Goal: Book appointment/travel/reservation: Book appointment/travel/reservation

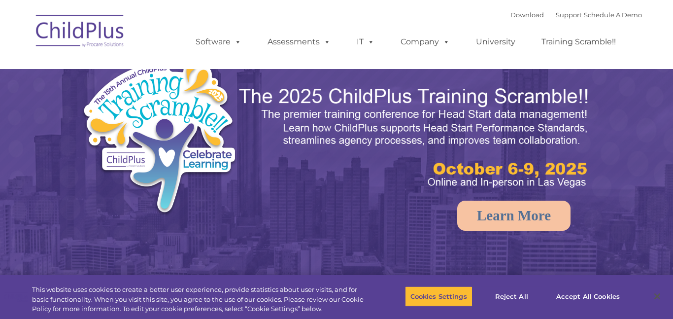
select select "MEDIUM"
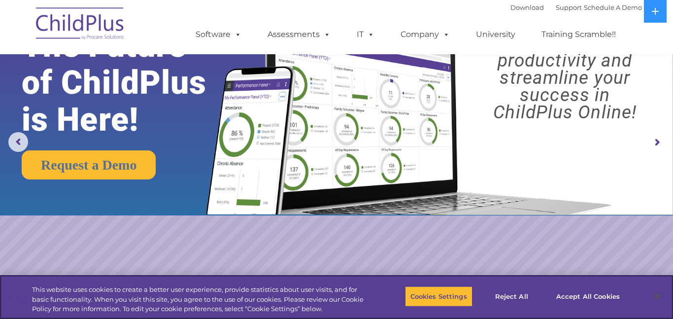
scroll to position [51, 0]
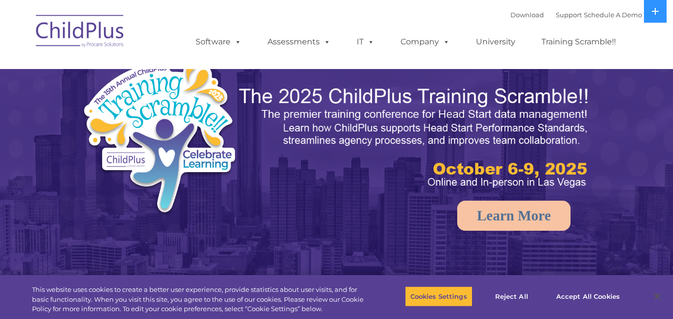
select select "MEDIUM"
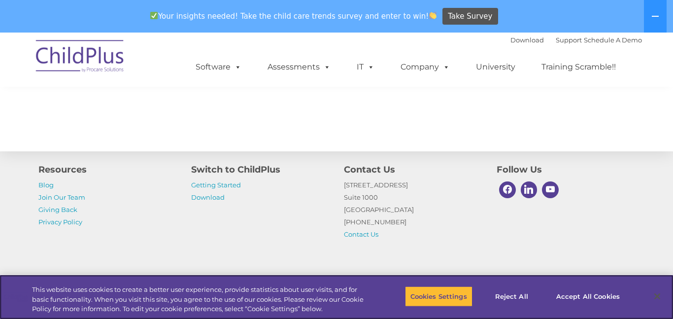
scroll to position [1189, 0]
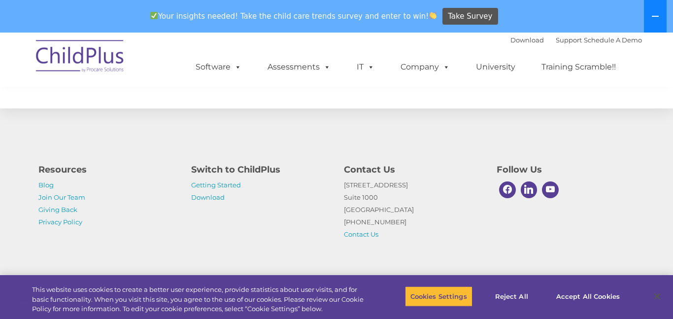
click at [653, 14] on icon at bounding box center [655, 16] width 8 height 8
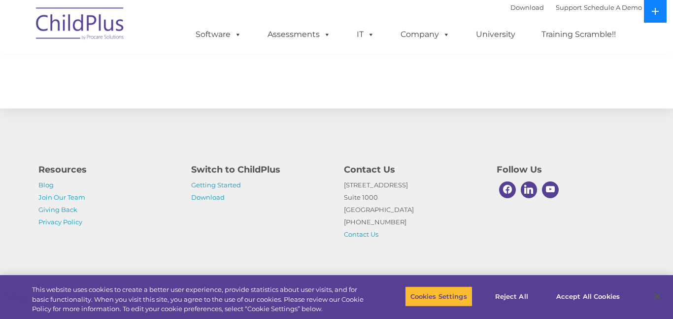
scroll to position [1156, 0]
click at [628, 8] on link "Schedule A Demo" at bounding box center [613, 7] width 58 height 8
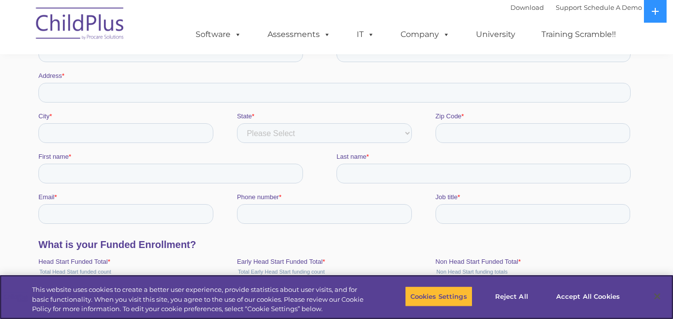
scroll to position [247, 0]
